Goal: Task Accomplishment & Management: Complete application form

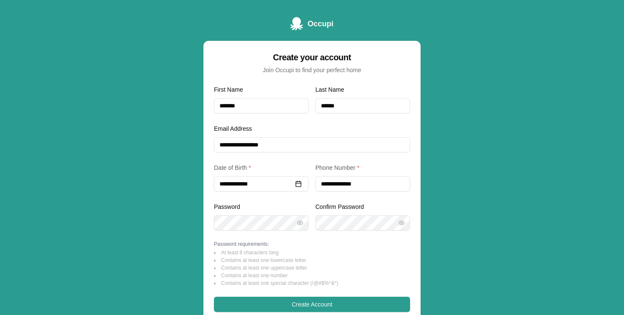
scroll to position [103, 0]
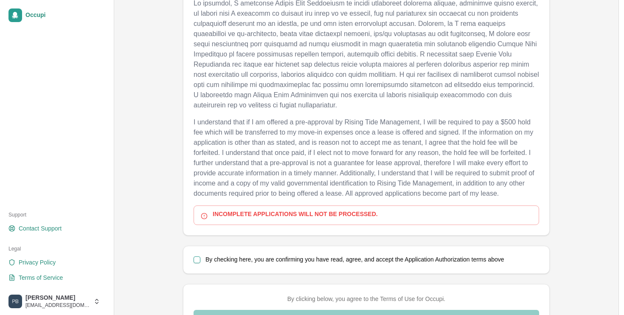
scroll to position [452, 0]
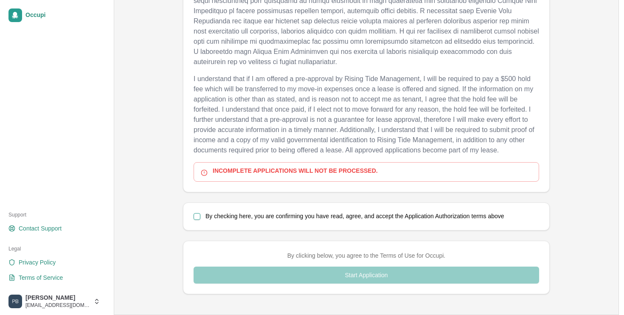
click at [191, 218] on div "By checking here, you are confirming you have read, agree, and accept the Appli…" at bounding box center [366, 216] width 366 height 27
click at [198, 216] on button "By checking here, you are confirming you have read, agree, and accept the Appli…" at bounding box center [196, 216] width 7 height 7
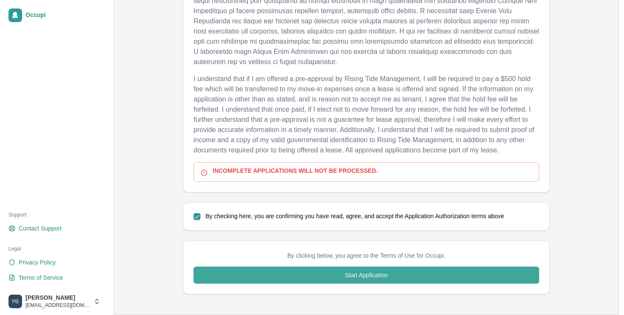
click at [265, 272] on button "Start Application" at bounding box center [365, 274] width 345 height 17
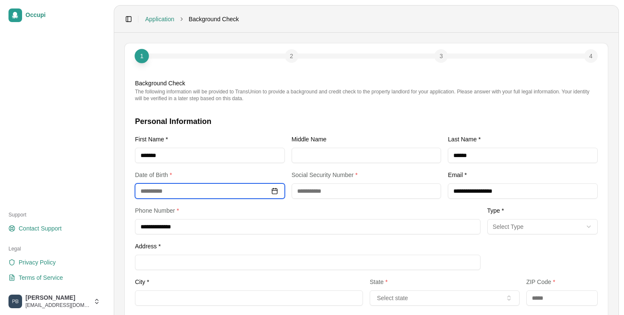
click at [207, 189] on input at bounding box center [210, 190] width 150 height 15
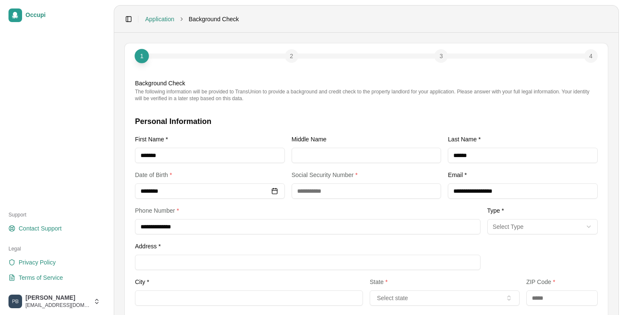
type input "**********"
click at [301, 211] on div "**********" at bounding box center [307, 219] width 345 height 29
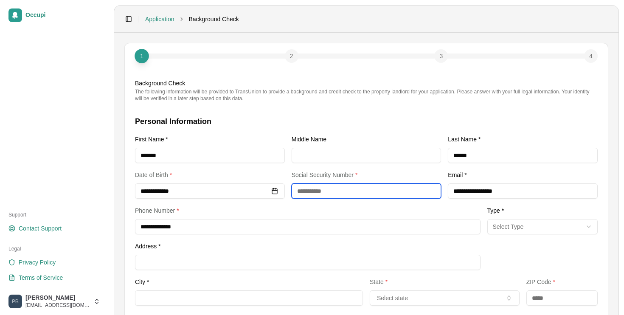
click at [355, 191] on input "text" at bounding box center [366, 190] width 150 height 15
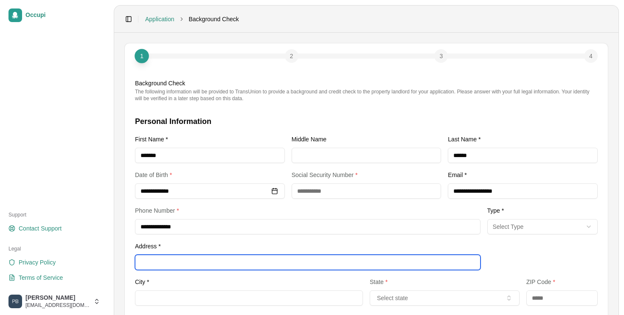
click at [232, 259] on input "Address *" at bounding box center [307, 262] width 345 height 15
type input "**********"
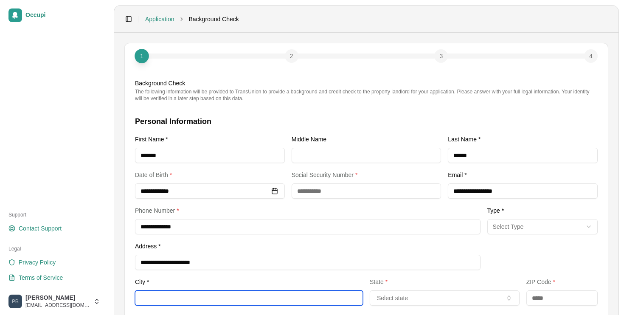
type input "**********"
type input "*****"
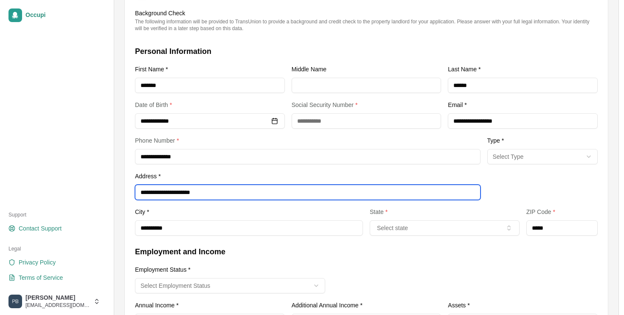
scroll to position [78, 0]
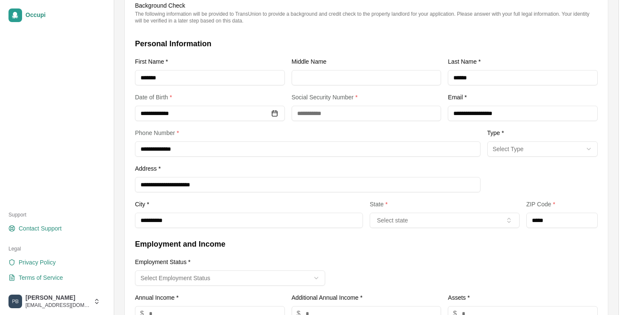
click at [535, 146] on html "**********" at bounding box center [312, 79] width 624 height 315
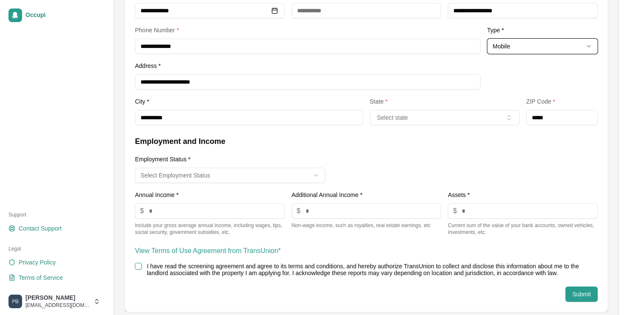
scroll to position [188, 0]
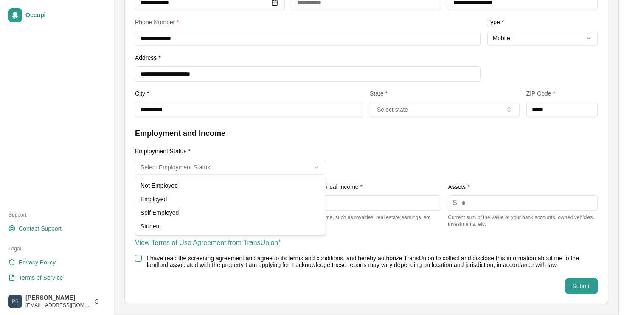
select select "********"
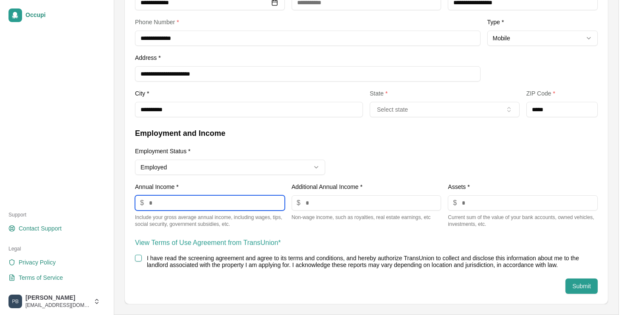
click at [205, 205] on input "number" at bounding box center [210, 202] width 150 height 15
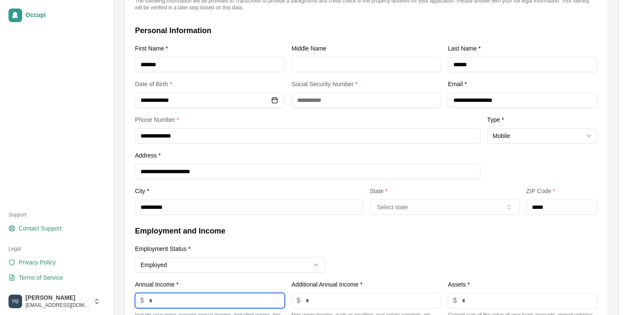
scroll to position [90, 0]
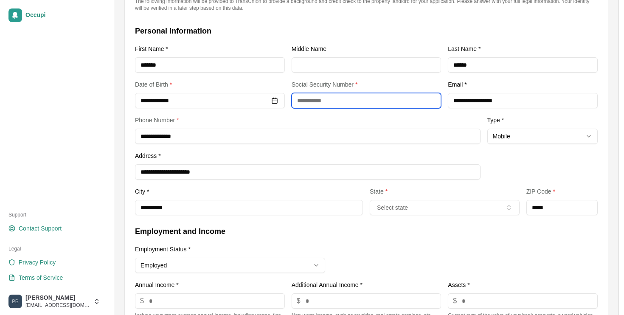
click at [343, 98] on input "text" at bounding box center [366, 100] width 150 height 15
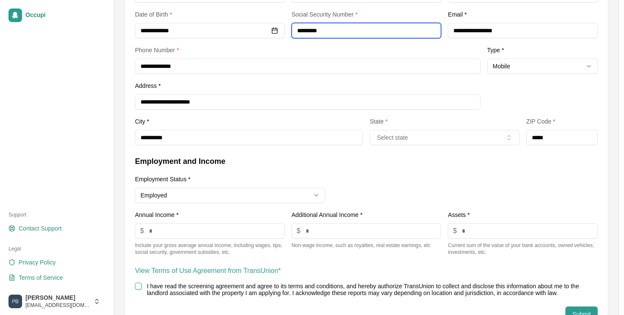
scroll to position [186, 0]
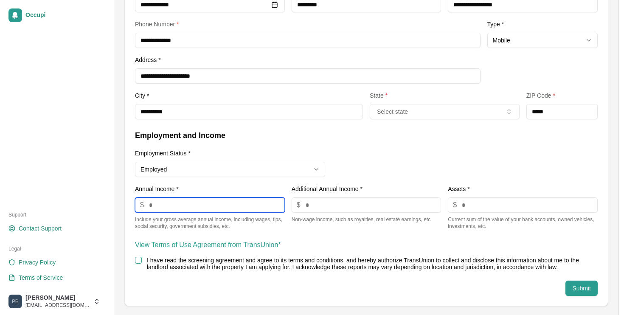
type input "**********"
click at [231, 211] on input "number" at bounding box center [210, 204] width 150 height 15
click at [218, 204] on input "number" at bounding box center [210, 204] width 150 height 15
type input "*"
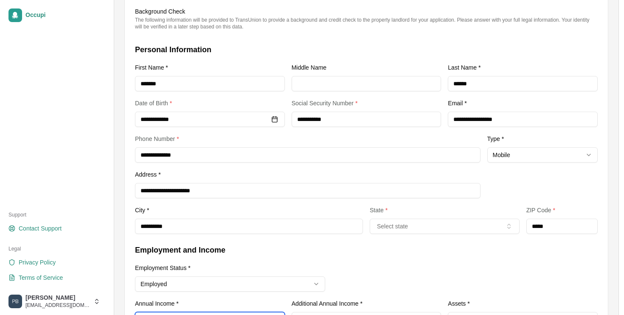
scroll to position [50, 0]
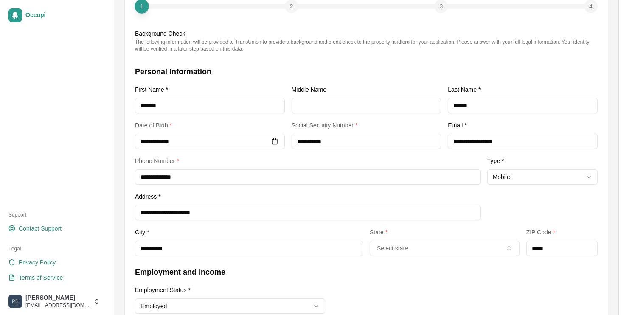
type input "*"
click at [417, 257] on form "**********" at bounding box center [366, 249] width 462 height 367
click at [415, 251] on button "Select state" at bounding box center [445, 248] width 150 height 15
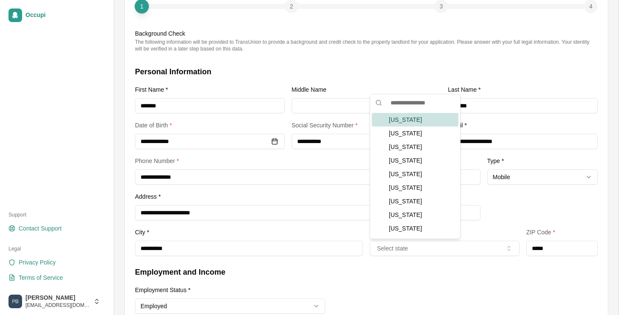
click at [415, 116] on div "Alabama" at bounding box center [415, 120] width 87 height 14
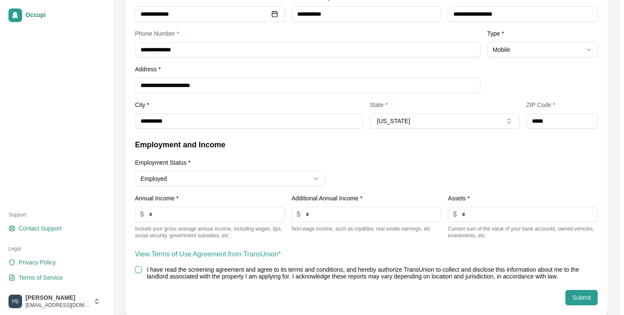
scroll to position [188, 0]
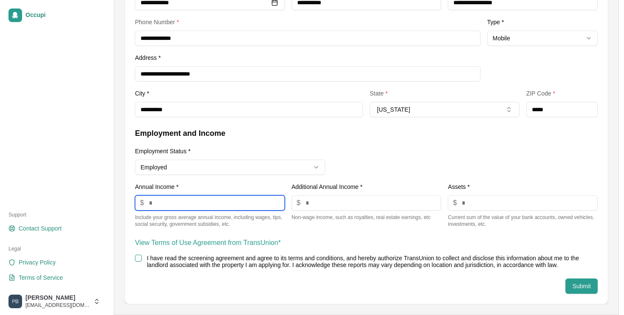
click at [223, 202] on input "*" at bounding box center [210, 202] width 150 height 15
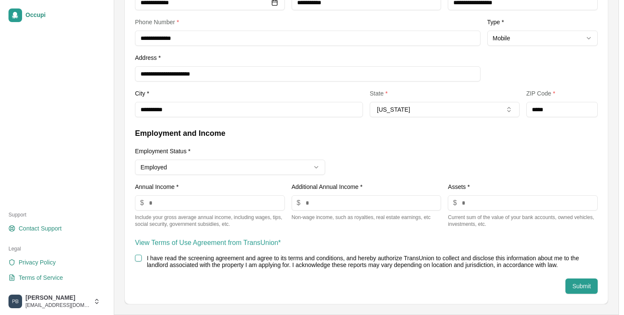
click at [136, 258] on button "I have read the screening agreement and agree to its terms and conditions, and …" at bounding box center [138, 258] width 7 height 7
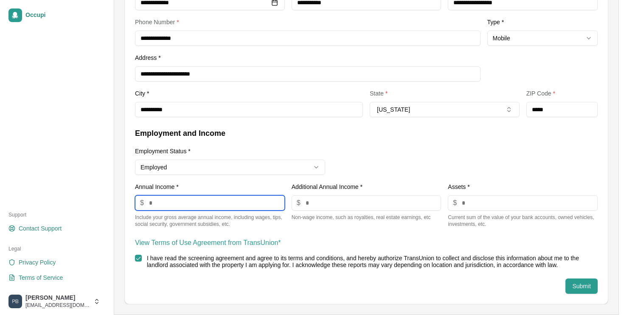
click at [182, 208] on input "number" at bounding box center [210, 202] width 150 height 15
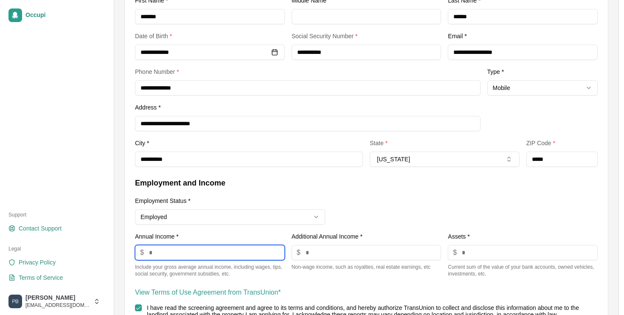
scroll to position [139, 0]
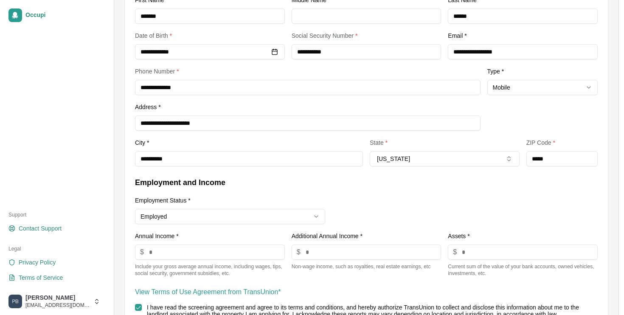
click at [377, 209] on div "**********" at bounding box center [366, 226] width 462 height 100
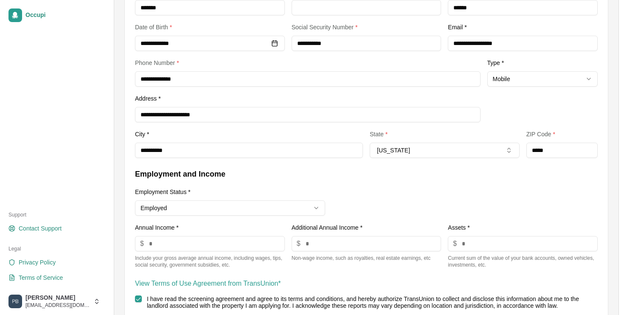
scroll to position [149, 0]
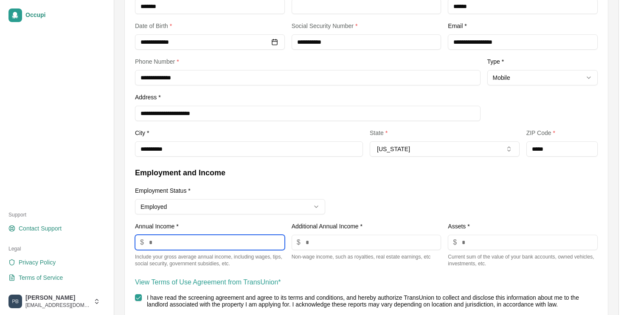
click at [215, 242] on input "*****" at bounding box center [210, 242] width 150 height 15
type input "*"
type input "*****"
click at [442, 182] on div "**********" at bounding box center [366, 217] width 462 height 100
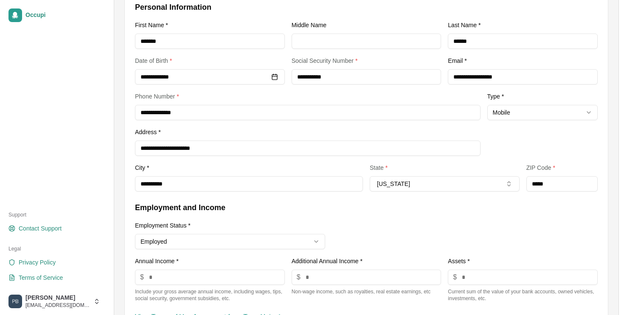
scroll to position [188, 0]
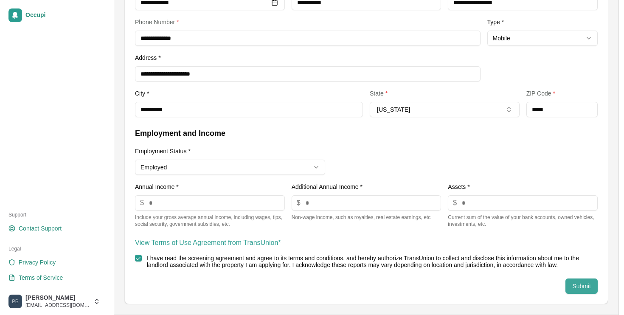
click at [583, 291] on button "Submit" at bounding box center [581, 285] width 32 height 15
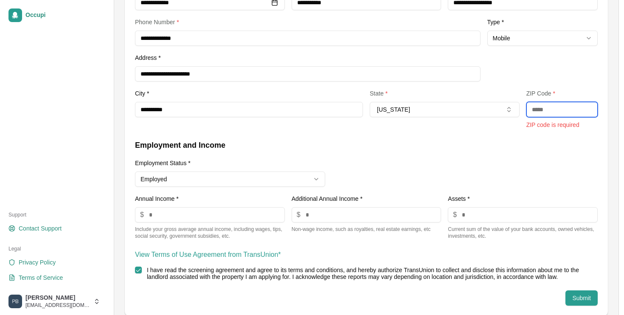
click at [558, 109] on input "text" at bounding box center [561, 109] width 71 height 15
type input "*****"
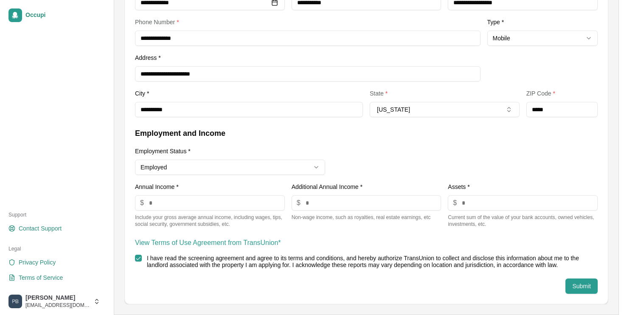
click at [480, 154] on div "**********" at bounding box center [366, 177] width 462 height 100
click at [574, 289] on button "Submit" at bounding box center [581, 285] width 32 height 15
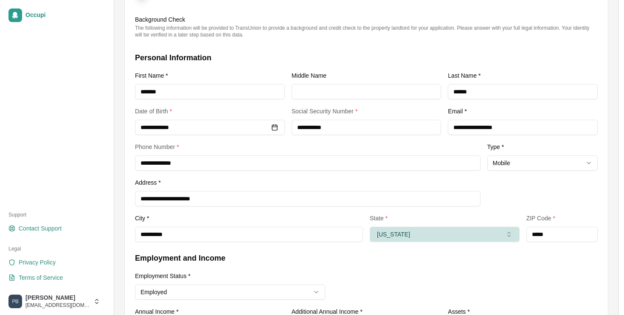
scroll to position [38, 0]
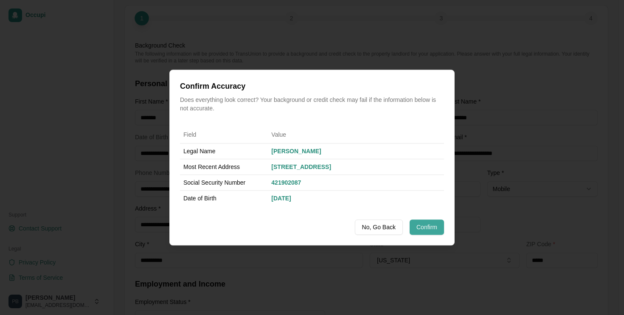
click at [432, 225] on button "Confirm" at bounding box center [426, 226] width 34 height 15
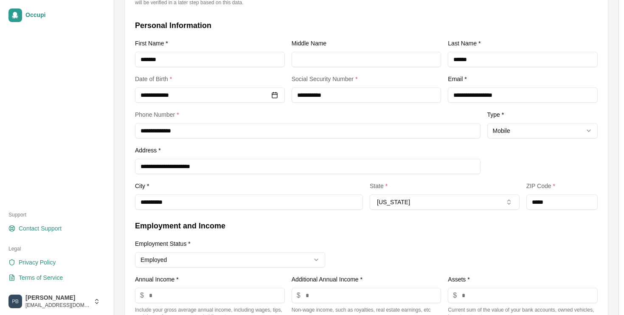
scroll to position [188, 0]
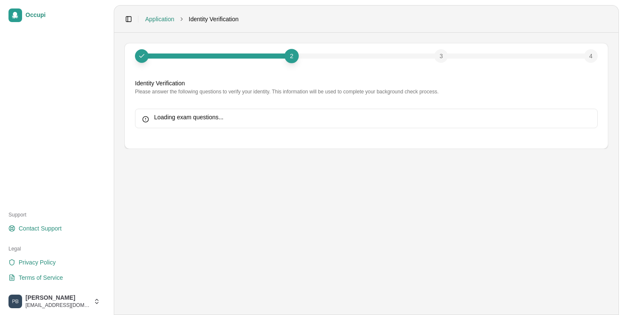
click at [581, 283] on main "2 3 4 Identity Verification Please answer the following questions to verify you…" at bounding box center [366, 174] width 504 height 282
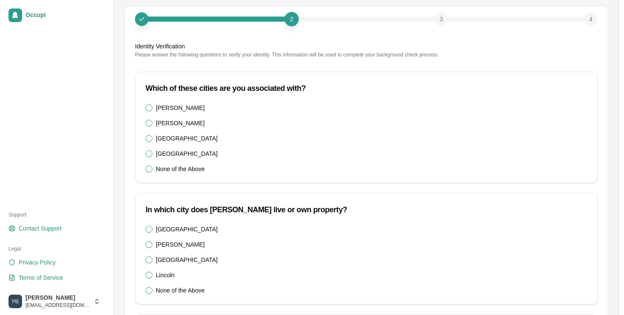
scroll to position [37, 0]
click at [191, 165] on label "None of the Above" at bounding box center [180, 168] width 49 height 6
click at [152, 165] on Village\) "None of the Above" at bounding box center [149, 168] width 7 height 7
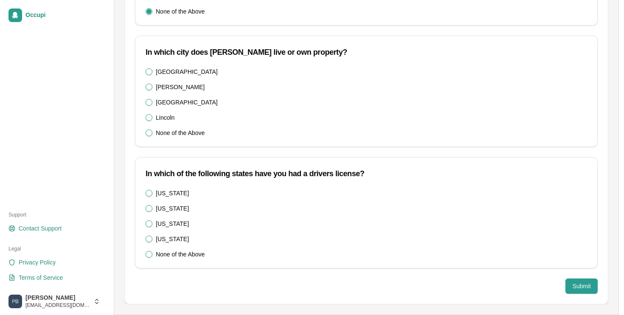
scroll to position [193, 0]
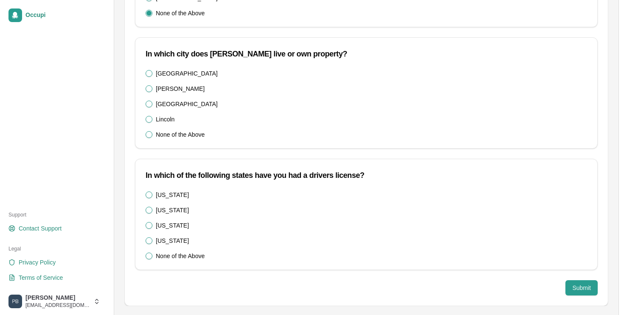
click at [194, 139] on div "Coal City Henderson Indianapolis Lincoln None of the Above" at bounding box center [366, 109] width 462 height 78
click at [188, 136] on label "None of the Above" at bounding box center [180, 135] width 49 height 6
click at [152, 136] on City\^Henderson\^Indianapolis\^Lincoln\) "None of the Above" at bounding box center [149, 134] width 7 height 7
click at [173, 257] on label "None of the Above" at bounding box center [180, 256] width 49 height 6
click at [152, 257] on Dakota\^Wisconsin\) "None of the Above" at bounding box center [149, 255] width 7 height 7
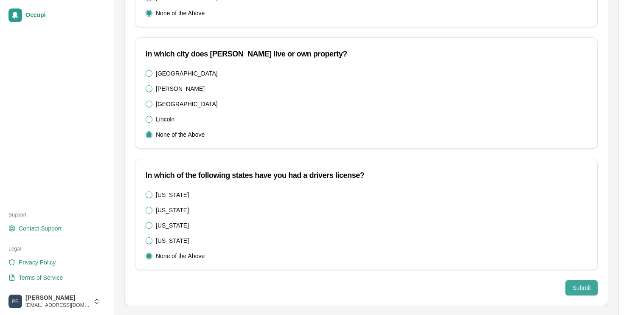
click at [590, 290] on button "Submit" at bounding box center [581, 287] width 32 height 15
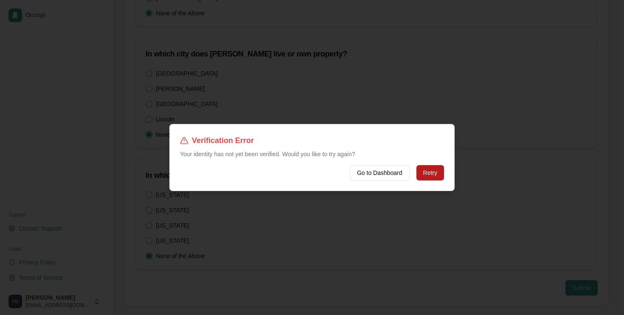
click at [421, 176] on button "Retry" at bounding box center [430, 172] width 28 height 15
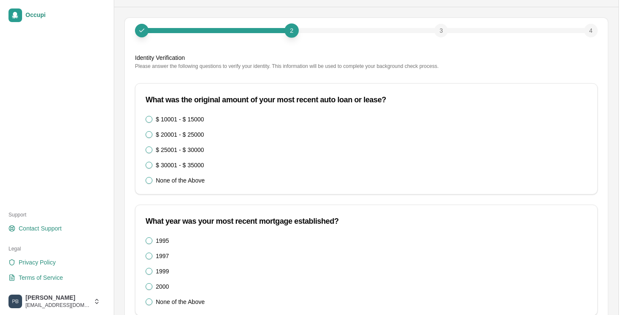
scroll to position [30, 0]
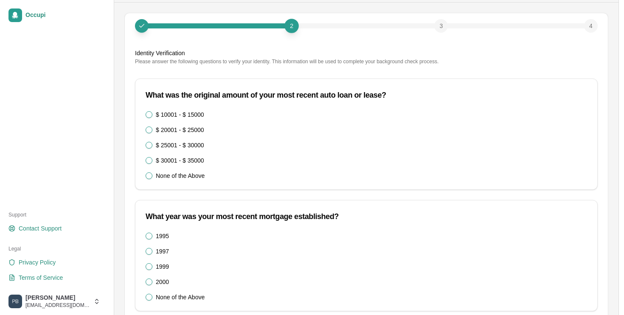
click at [193, 131] on label "$ 20001 - $ 25000" at bounding box center [180, 130] width 48 height 6
click at [152, 131] on 25000 "$ 20001 - $ 25000" at bounding box center [149, 129] width 7 height 7
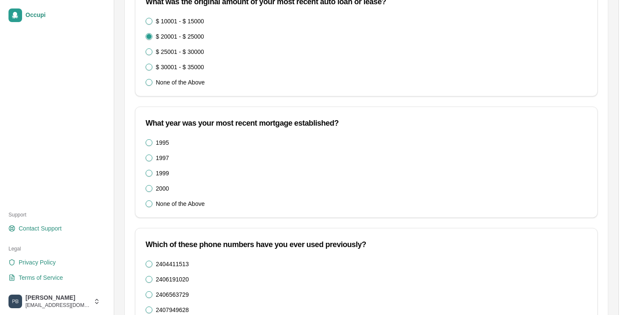
scroll to position [124, 0]
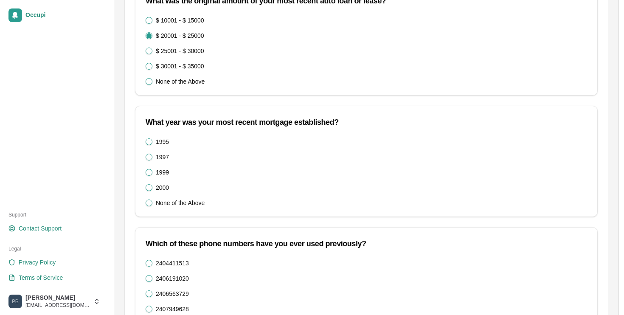
click at [169, 203] on label "None of the Above" at bounding box center [180, 203] width 49 height 6
click at [152, 203] on button "None of the Above" at bounding box center [149, 202] width 7 height 7
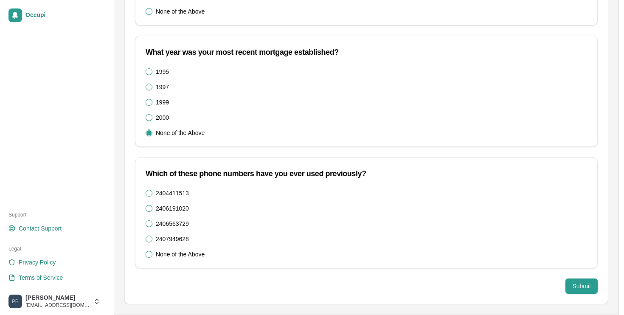
click at [169, 252] on label "None of the Above" at bounding box center [180, 254] width 49 height 6
click at [152, 252] on button "None of the Above" at bounding box center [149, 254] width 7 height 7
click at [581, 286] on button "Submit" at bounding box center [581, 285] width 32 height 15
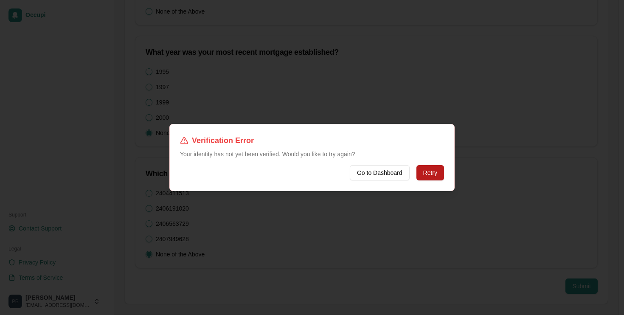
click at [437, 177] on button "Retry" at bounding box center [430, 172] width 28 height 15
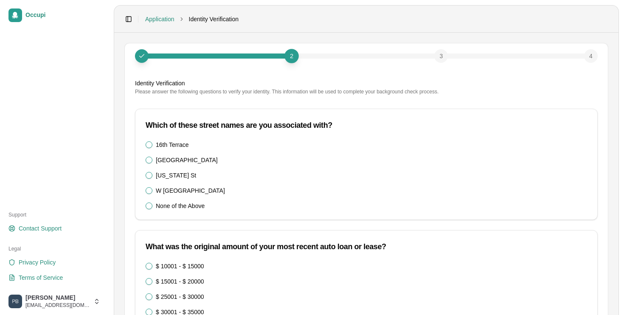
click at [188, 204] on label "None of the Above" at bounding box center [180, 206] width 49 height 6
click at [152, 204] on Dr\) "None of the Above" at bounding box center [149, 205] width 7 height 7
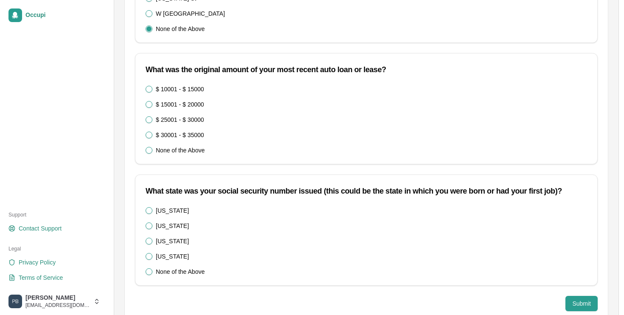
scroll to position [194, 0]
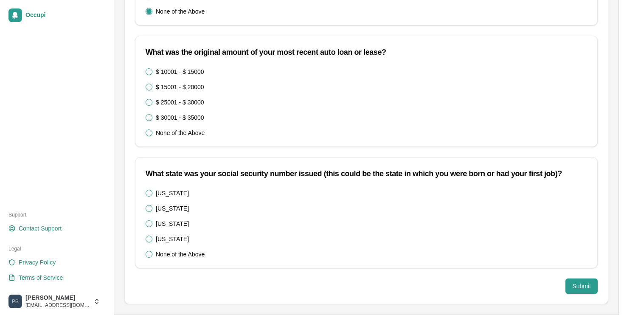
click at [174, 252] on label "None of the Above" at bounding box center [180, 254] width 49 height 6
click at [152, 252] on button "None of the Above" at bounding box center [149, 254] width 7 height 7
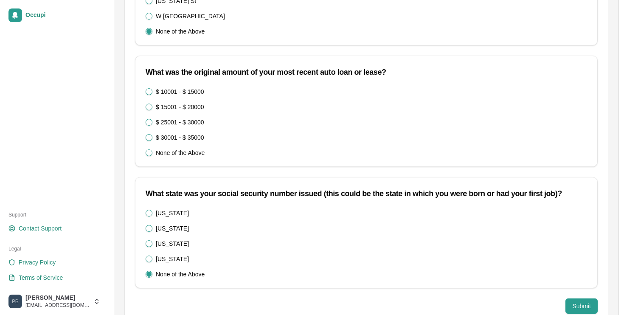
scroll to position [169, 0]
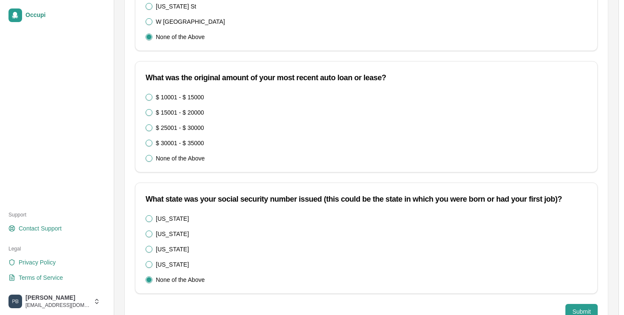
click at [191, 128] on label "$ 25001 - $ 30000" at bounding box center [180, 128] width 48 height 6
click at [152, 128] on 30000 "$ 25001 - $ 30000" at bounding box center [149, 127] width 7 height 7
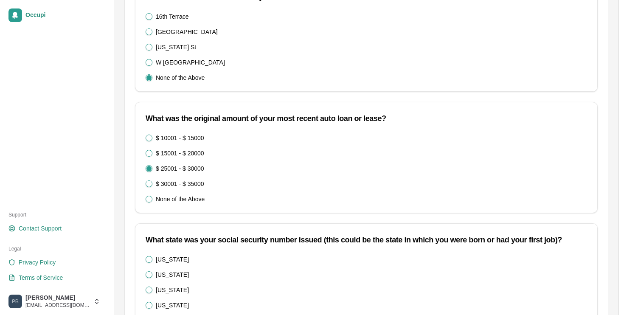
scroll to position [194, 0]
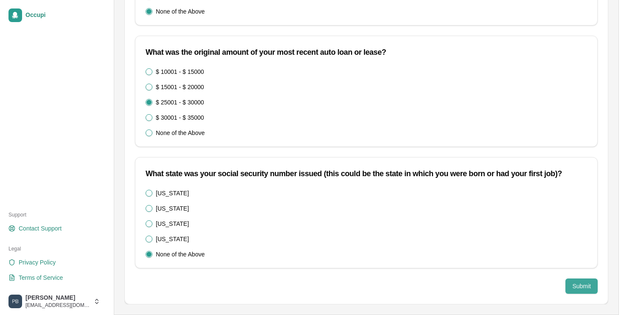
click at [585, 287] on button "Submit" at bounding box center [581, 285] width 32 height 15
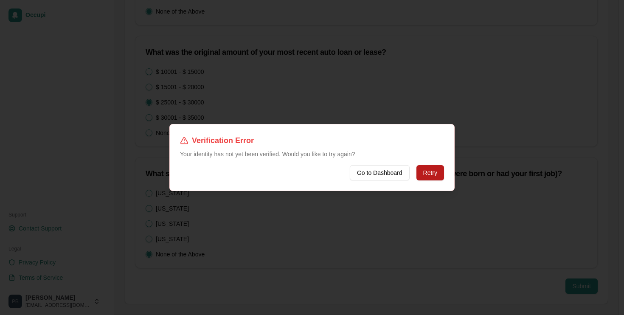
click at [437, 170] on button "Retry" at bounding box center [430, 172] width 28 height 15
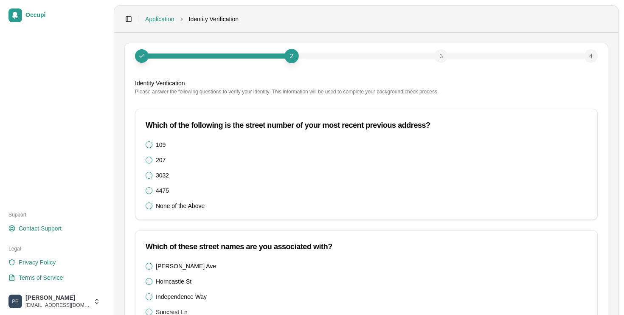
click at [174, 203] on label "None of the Above" at bounding box center [180, 206] width 49 height 6
click at [152, 203] on button "None of the Above" at bounding box center [149, 205] width 7 height 7
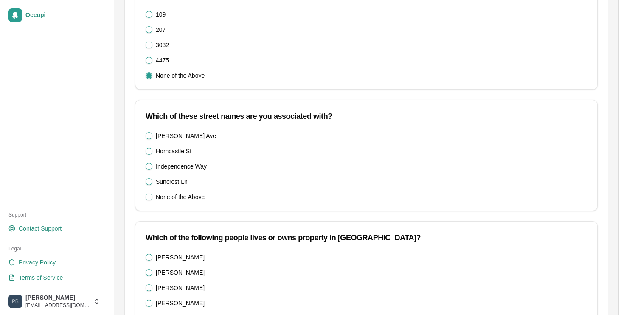
scroll to position [142, 0]
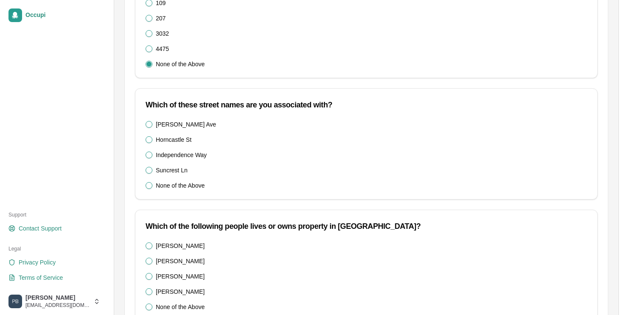
click at [179, 187] on label "None of the Above" at bounding box center [180, 185] width 49 height 6
click at [152, 187] on Ln\) "None of the Above" at bounding box center [149, 185] width 7 height 7
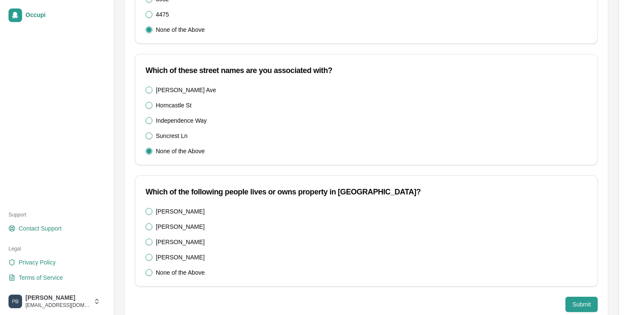
scroll to position [194, 0]
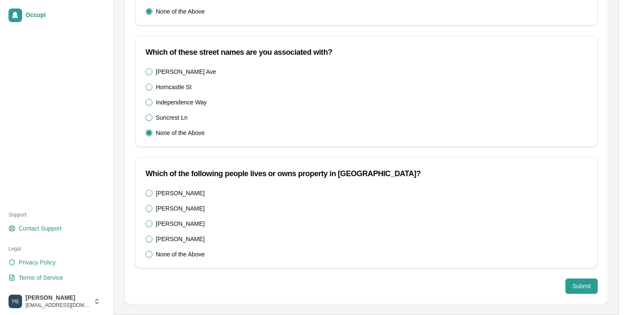
click at [194, 255] on label "None of the Above" at bounding box center [180, 254] width 49 height 6
click at [152, 255] on Lawrence\) "None of the Above" at bounding box center [149, 254] width 7 height 7
click at [571, 282] on button "Submit" at bounding box center [581, 285] width 32 height 15
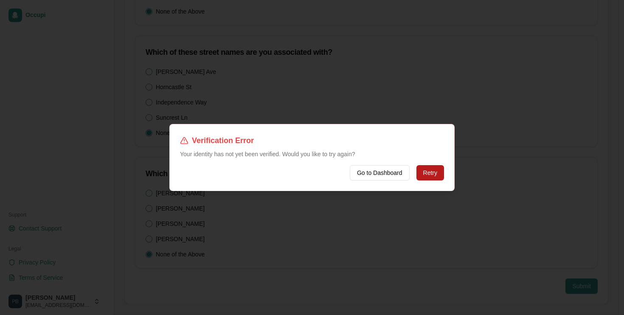
click at [426, 168] on button "Retry" at bounding box center [430, 172] width 28 height 15
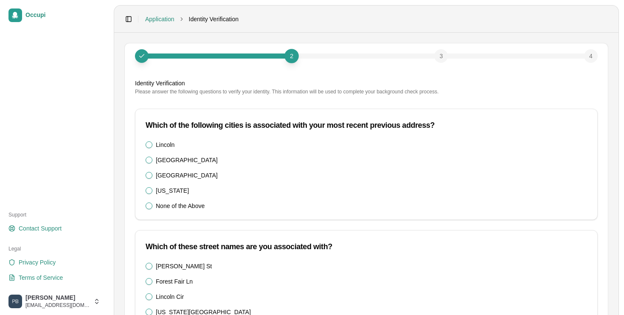
click at [189, 206] on label "None of the Above" at bounding box center [180, 206] width 49 height 6
click at [152, 206] on Francisco\^Seattle\^Washington\) "None of the Above" at bounding box center [149, 205] width 7 height 7
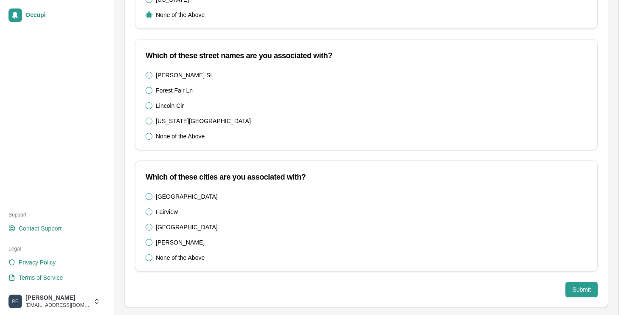
click at [188, 136] on label "None of the Above" at bounding box center [180, 136] width 49 height 6
click at [152, 136] on Ave\) "None of the Above" at bounding box center [149, 136] width 7 height 7
click at [174, 255] on label "None of the Above" at bounding box center [180, 258] width 49 height 6
click at [152, 255] on Village\^Webster\) "None of the Above" at bounding box center [149, 257] width 7 height 7
click at [568, 293] on button "Submit" at bounding box center [581, 289] width 32 height 15
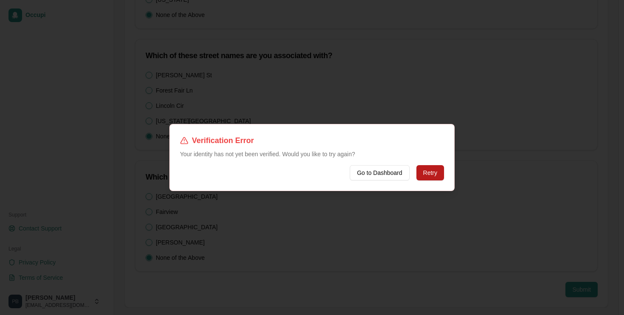
click at [433, 172] on button "Retry" at bounding box center [430, 172] width 28 height 15
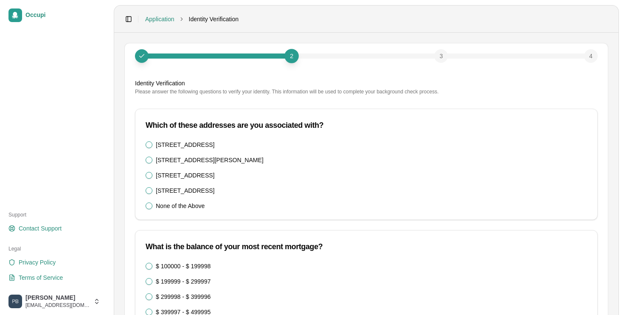
click at [191, 206] on label "None of the Above" at bounding box center [180, 206] width 49 height 6
click at [152, 206] on Blvd\) "None of the Above" at bounding box center [149, 205] width 7 height 7
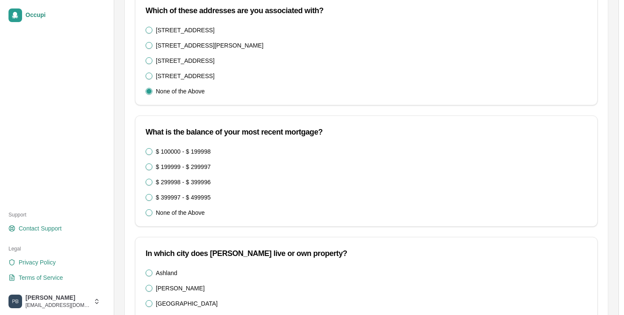
scroll to position [127, 0]
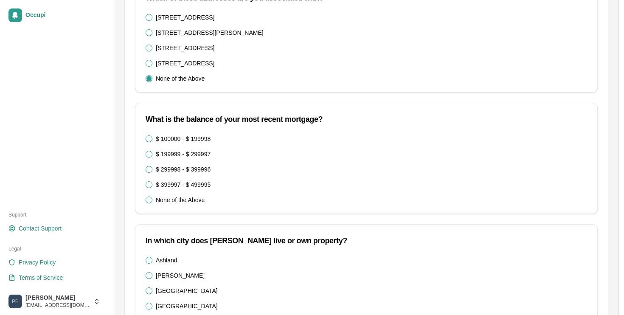
click at [182, 199] on label "None of the Above" at bounding box center [180, 200] width 49 height 6
click at [152, 199] on 499995\) "None of the Above" at bounding box center [149, 199] width 7 height 7
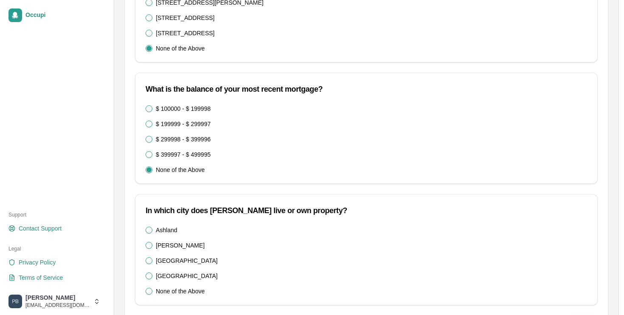
scroll to position [194, 0]
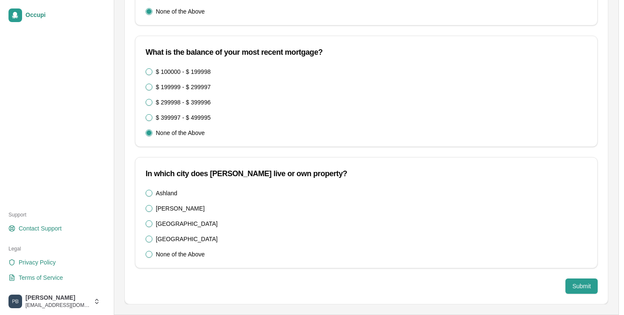
click at [187, 253] on label "None of the Above" at bounding box center [180, 254] width 49 height 6
click at [152, 253] on City\^Richmond\) "None of the Above" at bounding box center [149, 254] width 7 height 7
click at [578, 286] on button "Submit" at bounding box center [581, 285] width 32 height 15
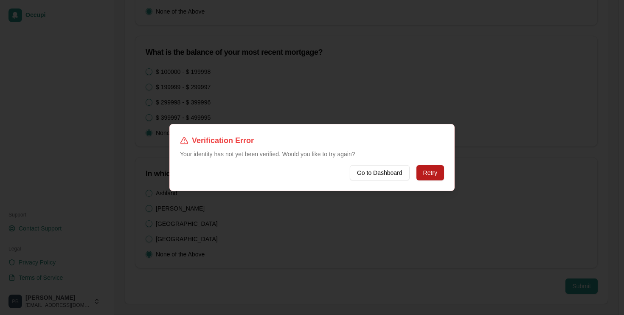
click at [439, 176] on button "Retry" at bounding box center [430, 172] width 28 height 15
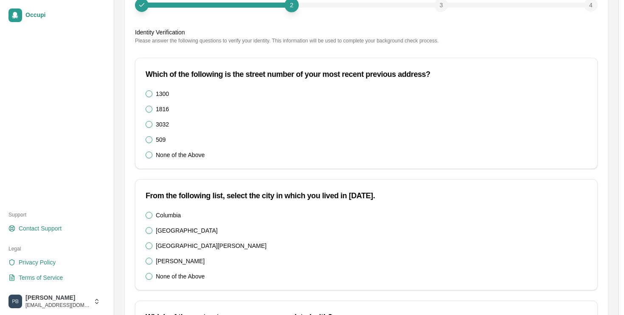
scroll to position [56, 0]
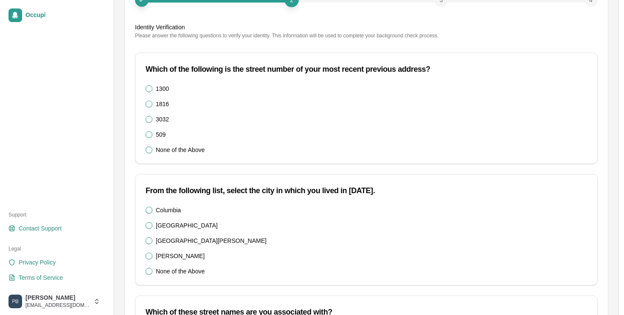
click at [182, 150] on label "None of the Above" at bounding box center [180, 150] width 49 height 6
click at [152, 150] on button "None of the Above" at bounding box center [149, 149] width 7 height 7
click at [163, 87] on label "1300" at bounding box center [162, 89] width 13 height 6
click at [152, 87] on button "1300" at bounding box center [149, 88] width 7 height 7
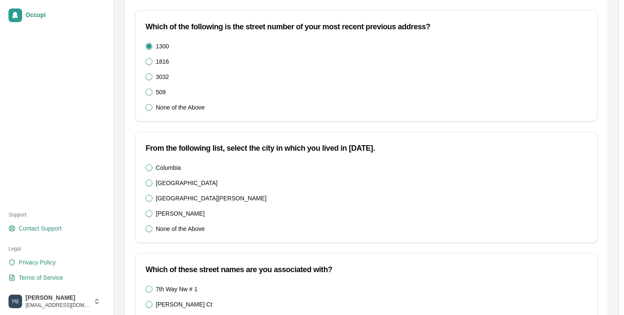
scroll to position [100, 0]
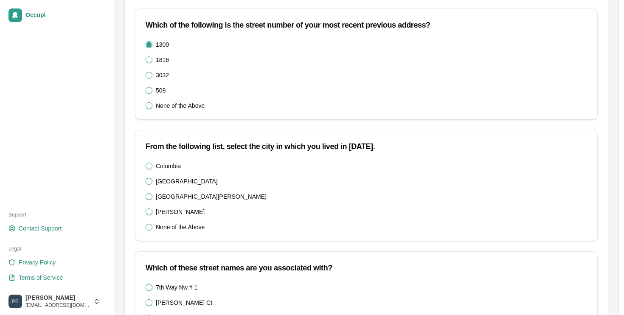
click at [186, 224] on label "None of the Above" at bounding box center [180, 227] width 49 height 6
click at [152, 224] on Louis\^Watts\) "None of the Above" at bounding box center [149, 227] width 7 height 7
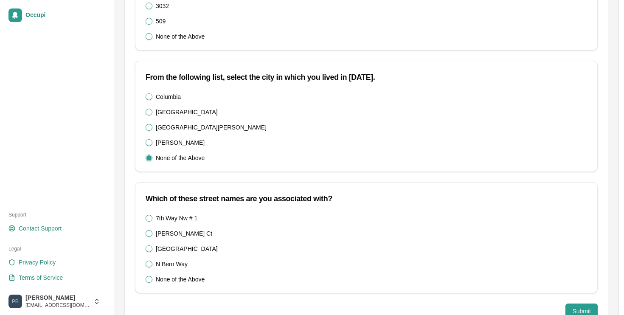
scroll to position [171, 0]
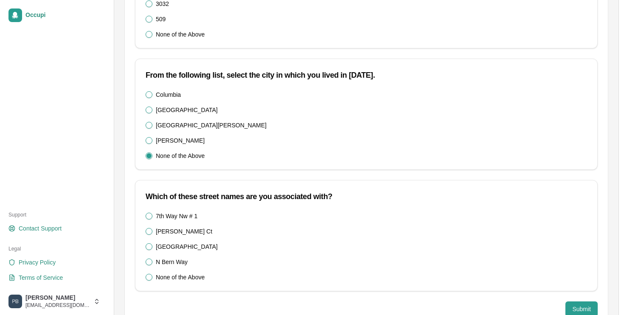
click at [163, 284] on div "7th Way Nw # 1 Chamblee Ct Glacier Ave N Bern Way None of the Above" at bounding box center [366, 252] width 462 height 78
click at [173, 283] on div "7th Way Nw # 1 Chamblee Ct Glacier Ave N Bern Way None of the Above" at bounding box center [366, 252] width 462 height 78
click at [144, 277] on div "7th Way Nw # 1 Chamblee Ct Glacier Ave N Bern Way None of the Above" at bounding box center [366, 252] width 462 height 78
click at [148, 277] on Way\) "None of the Above" at bounding box center [149, 277] width 7 height 7
click at [585, 302] on button "Submit" at bounding box center [581, 308] width 32 height 15
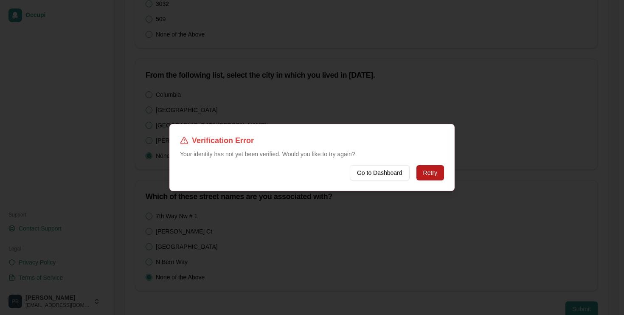
click at [439, 174] on button "Retry" at bounding box center [430, 172] width 28 height 15
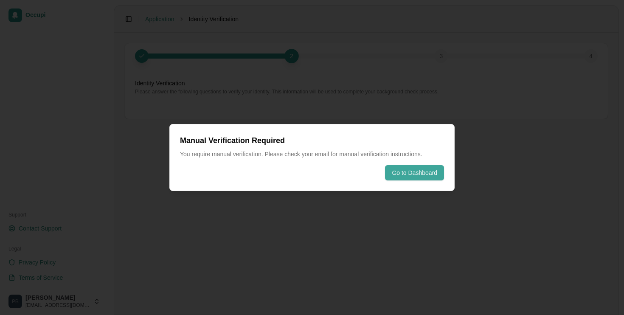
click at [412, 174] on button "Go to Dashboard" at bounding box center [414, 172] width 59 height 15
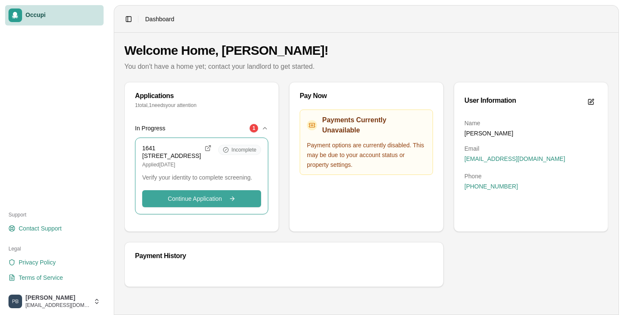
click at [216, 207] on button "Continue Application Continue" at bounding box center [201, 198] width 119 height 17
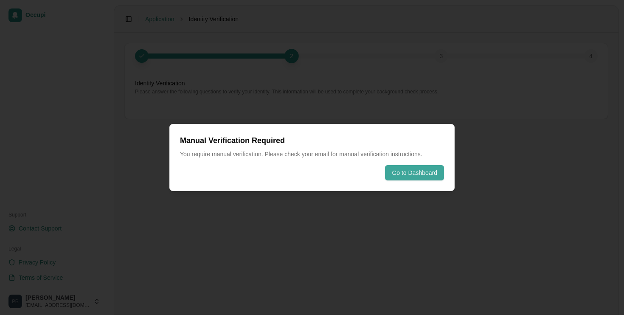
click at [415, 171] on button "Go to Dashboard" at bounding box center [414, 172] width 59 height 15
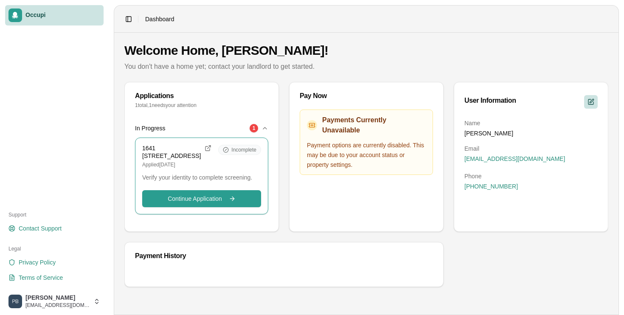
click at [590, 103] on button "Edit profile" at bounding box center [591, 102] width 14 height 14
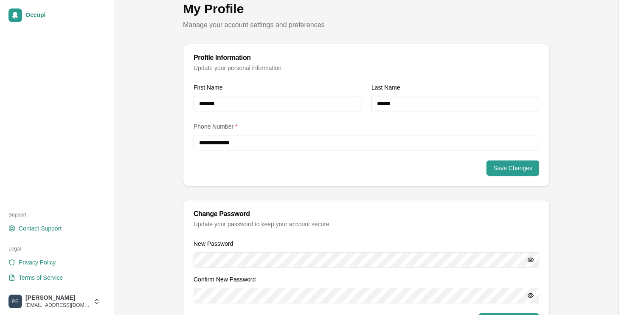
scroll to position [104, 0]
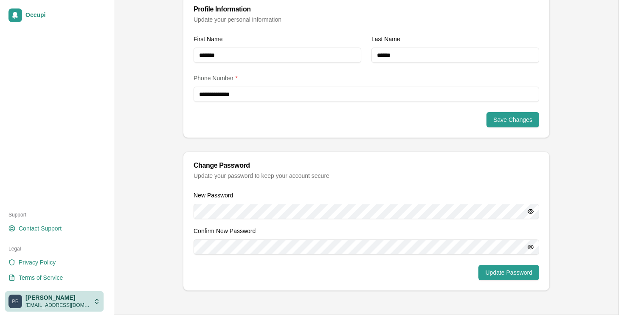
click at [64, 211] on html "**********" at bounding box center [312, 53] width 624 height 315
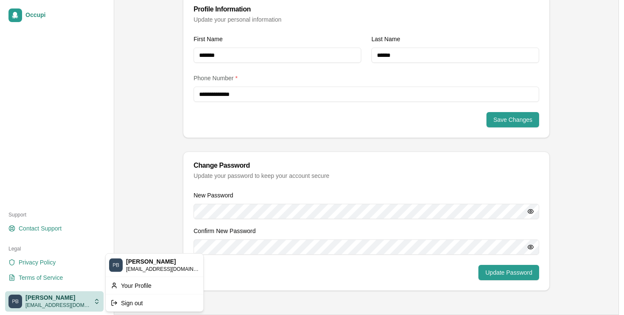
click at [140, 265] on span "bphyllis@yahoo.com" at bounding box center [163, 268] width 74 height 7
click at [267, 211] on html "**********" at bounding box center [312, 53] width 624 height 315
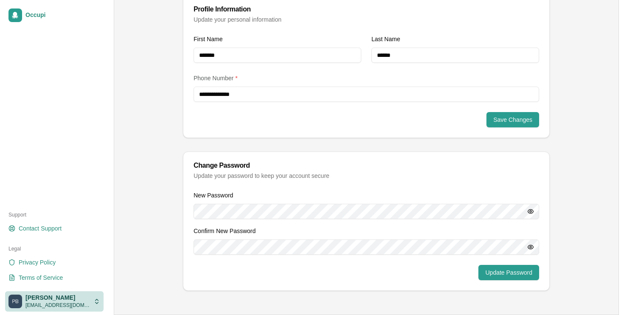
click at [72, 211] on html "**********" at bounding box center [312, 53] width 624 height 315
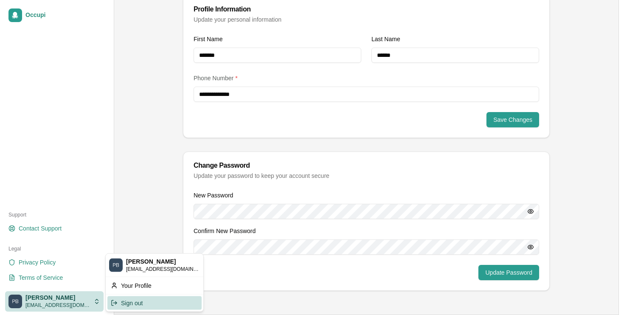
click at [136, 301] on div "Sign out" at bounding box center [154, 303] width 94 height 14
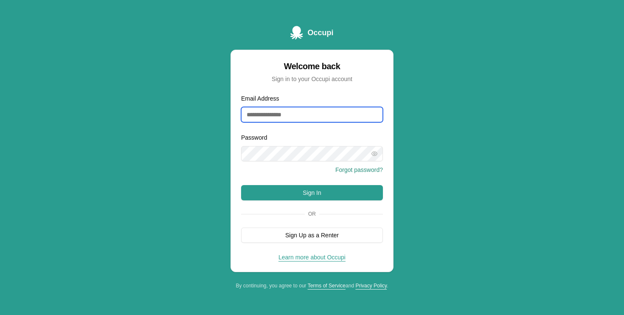
click at [290, 113] on input "Email Address" at bounding box center [312, 114] width 142 height 15
type input "**********"
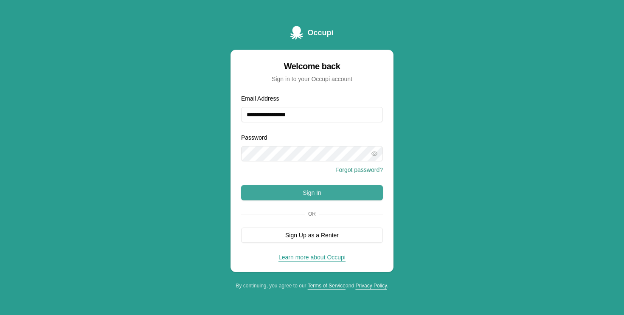
click at [293, 193] on button "Sign In" at bounding box center [312, 192] width 142 height 15
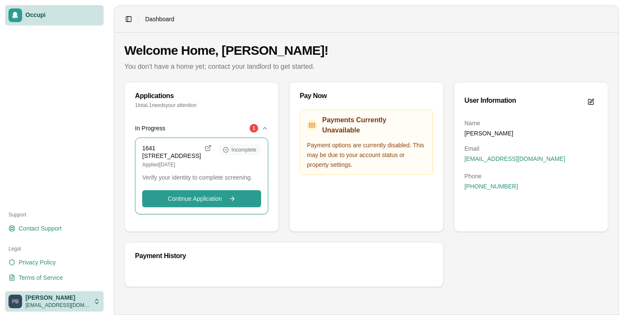
click at [89, 303] on html "Occupi Support Contact Support Legal Privacy Policy Terms of Service phyllis ba…" at bounding box center [312, 157] width 624 height 315
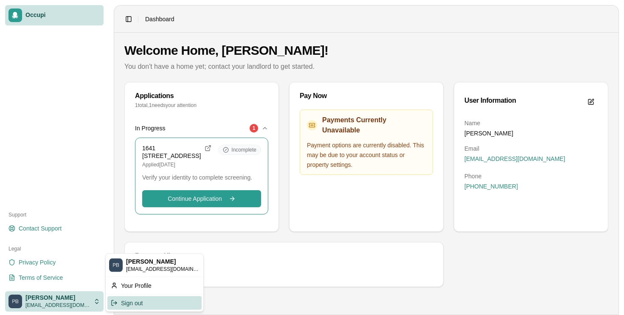
click at [137, 303] on div "Sign out" at bounding box center [154, 303] width 94 height 14
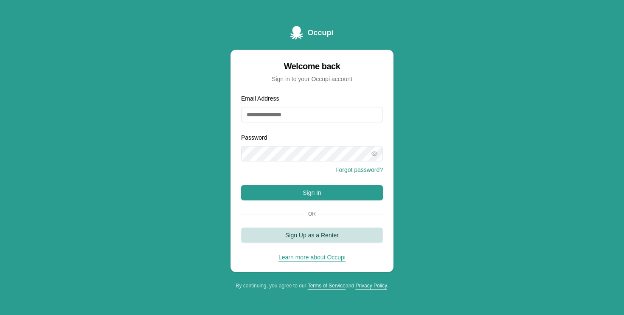
click at [328, 234] on button "Sign Up as a Renter" at bounding box center [312, 234] width 142 height 15
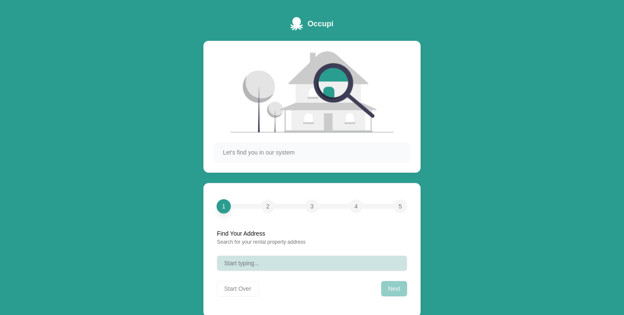
click at [274, 263] on button "Start typing..." at bounding box center [312, 262] width 190 height 15
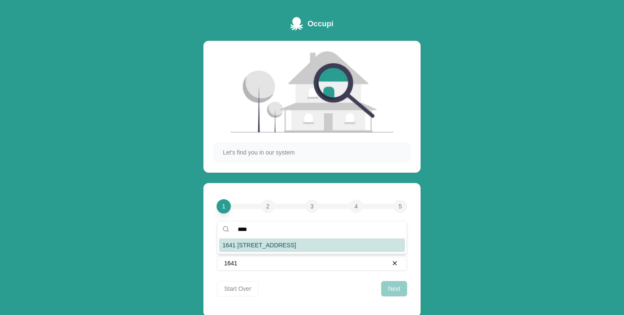
type input "****"
click at [283, 240] on div "1641 [STREET_ADDRESS]" at bounding box center [312, 245] width 186 height 14
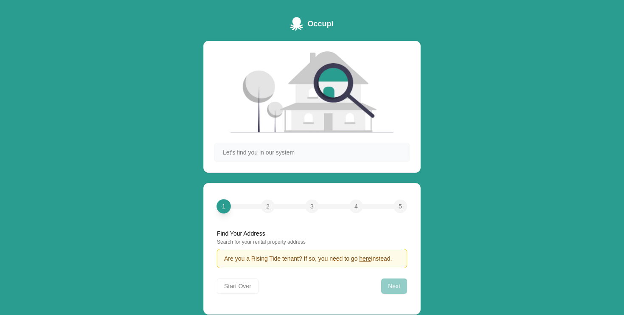
click at [370, 258] on span "here" at bounding box center [365, 258] width 12 height 7
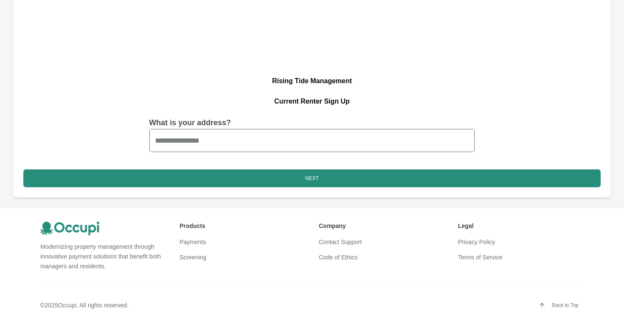
scroll to position [14, 0]
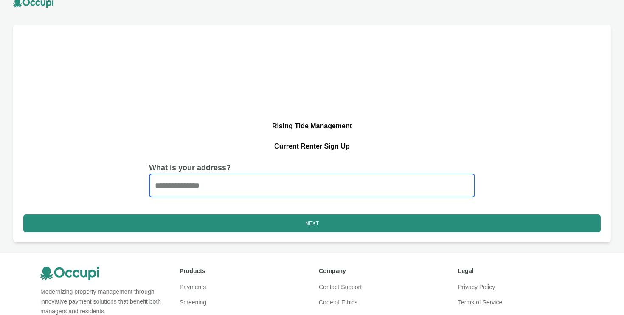
click at [284, 186] on input "Start typing..." at bounding box center [311, 185] width 325 height 23
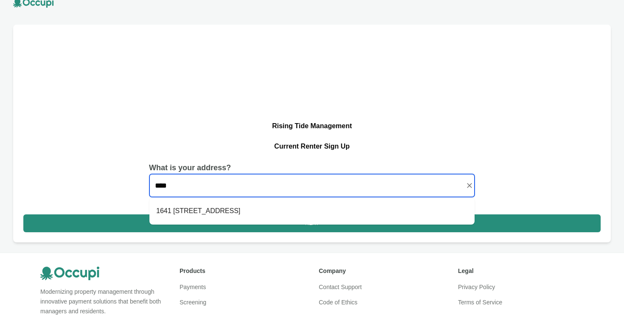
click at [278, 215] on li "1641 41st St Birmingham, AL 35208" at bounding box center [311, 211] width 325 height 20
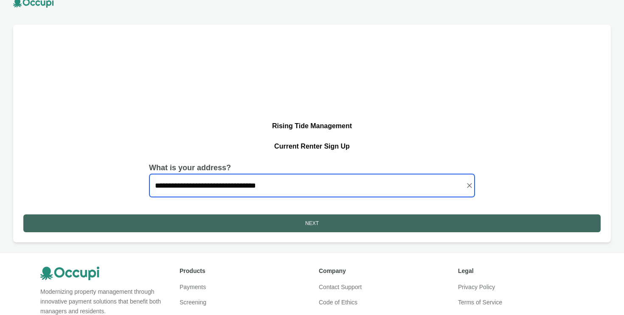
type input "**********"
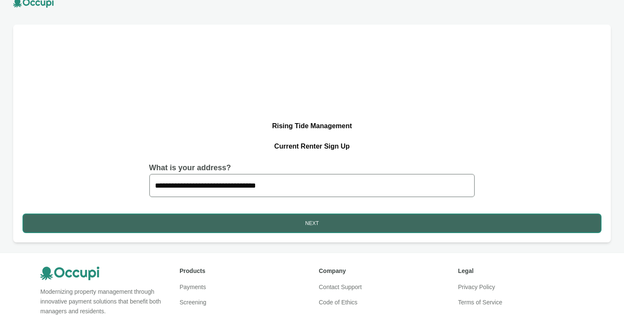
click at [282, 222] on button "Next" at bounding box center [311, 223] width 577 height 18
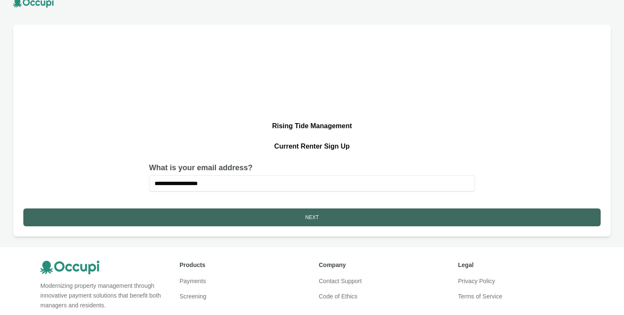
type input "**********"
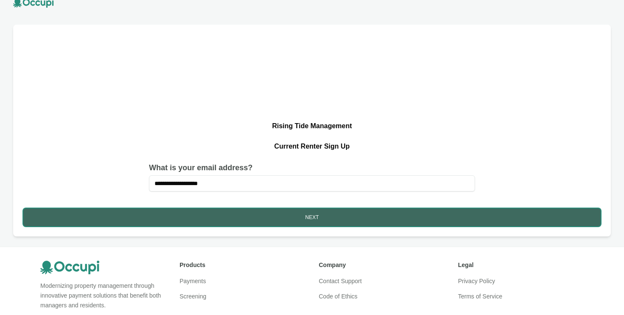
click at [223, 213] on button "Next" at bounding box center [311, 217] width 577 height 18
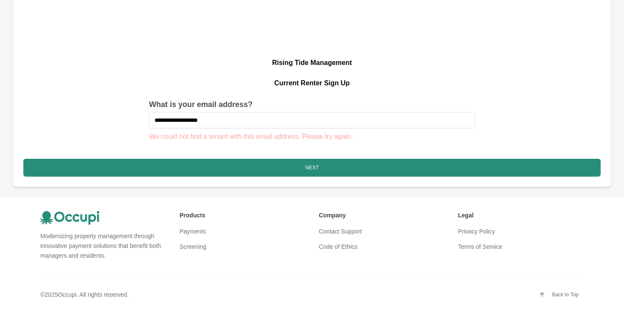
scroll to position [0, 0]
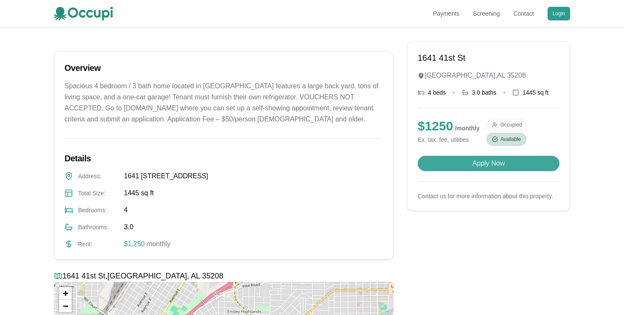
click at [478, 170] on button "Apply Now" at bounding box center [488, 163] width 142 height 15
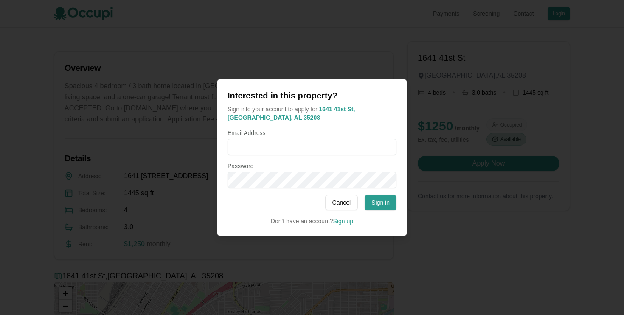
click at [338, 221] on link "Sign up" at bounding box center [343, 221] width 20 height 7
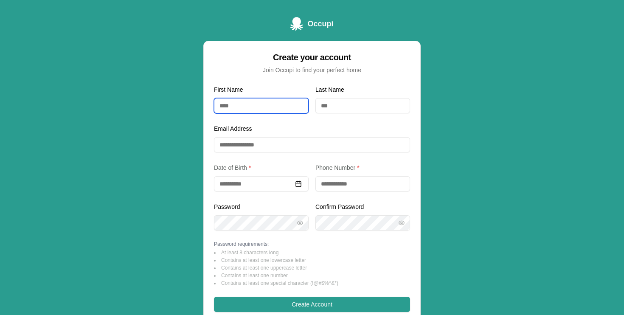
click at [266, 110] on input "First Name" at bounding box center [261, 105] width 95 height 15
type input "*******"
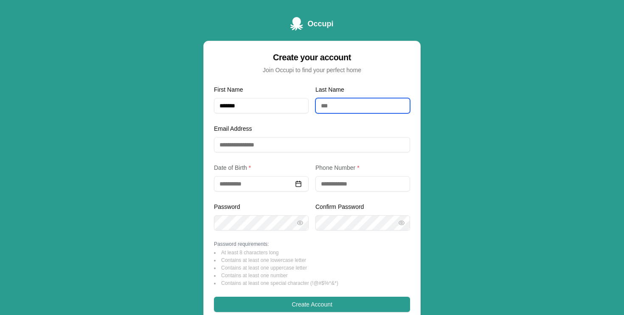
click at [364, 102] on input "Last Name" at bounding box center [362, 105] width 95 height 15
type input "******"
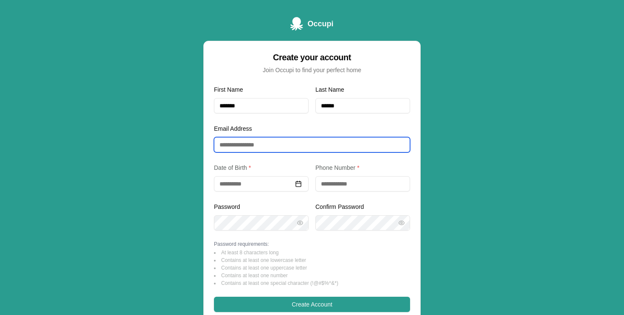
click at [323, 144] on input "Email Address" at bounding box center [312, 144] width 196 height 15
type input "**********"
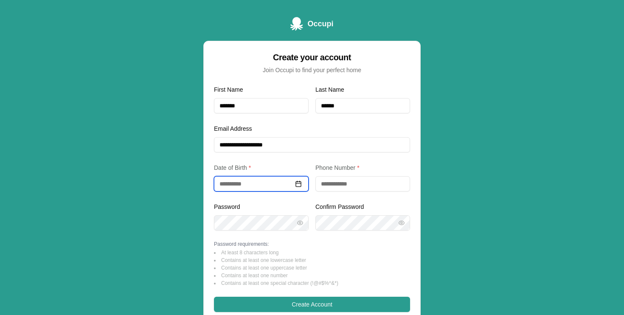
click at [276, 182] on input at bounding box center [261, 183] width 95 height 15
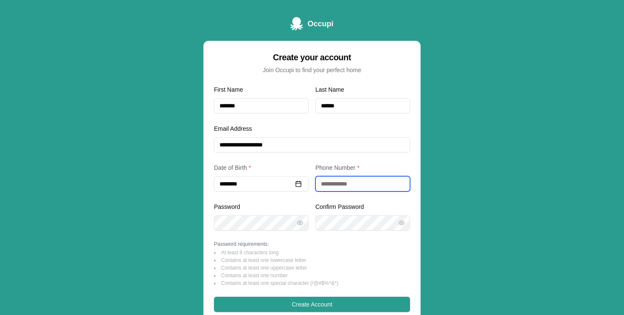
type input "**********"
click at [358, 182] on input "tel" at bounding box center [362, 183] width 95 height 15
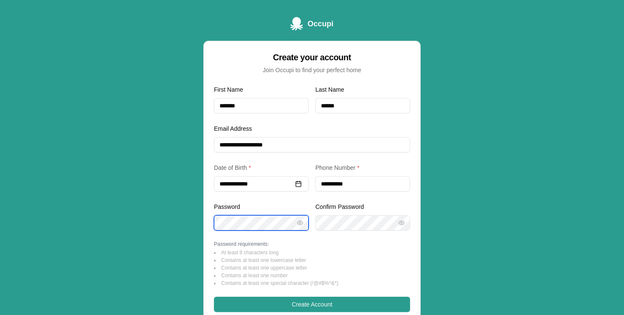
type input "**********"
click at [300, 222] on icon "button" at bounding box center [300, 223] width 2 height 2
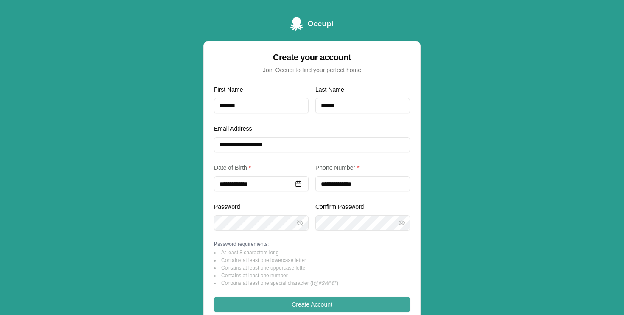
click at [272, 301] on button "Create Account" at bounding box center [312, 304] width 196 height 15
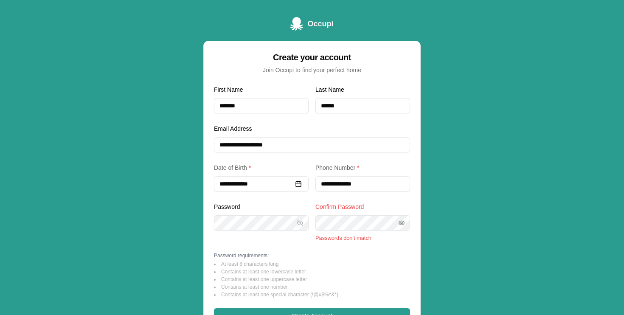
click at [402, 225] on icon "button" at bounding box center [401, 222] width 7 height 7
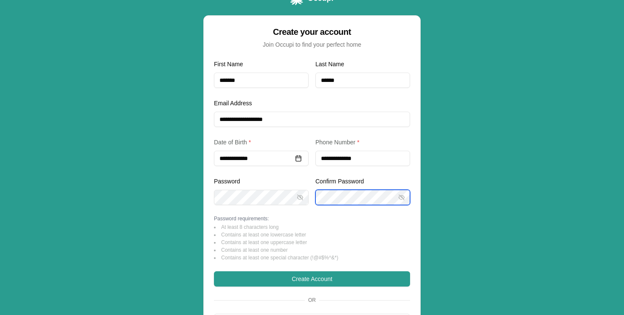
scroll to position [30, 0]
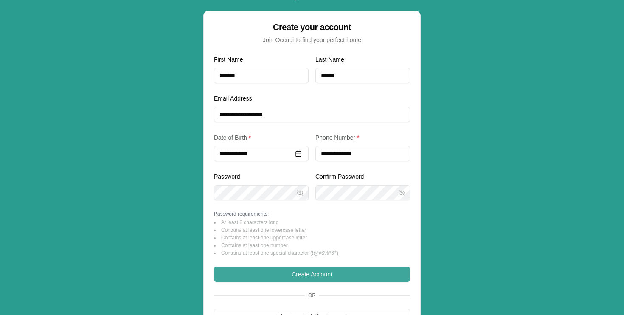
click at [300, 277] on button "Create Account" at bounding box center [312, 273] width 196 height 15
